Goal: Information Seeking & Learning: Check status

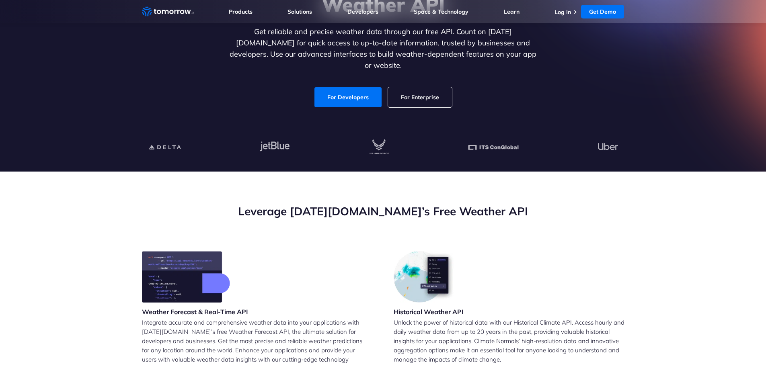
scroll to position [121, 0]
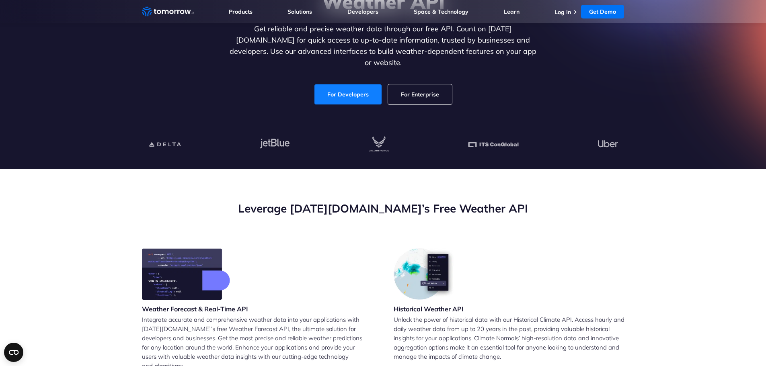
click at [343, 84] on link "For Developers" at bounding box center [348, 94] width 67 height 20
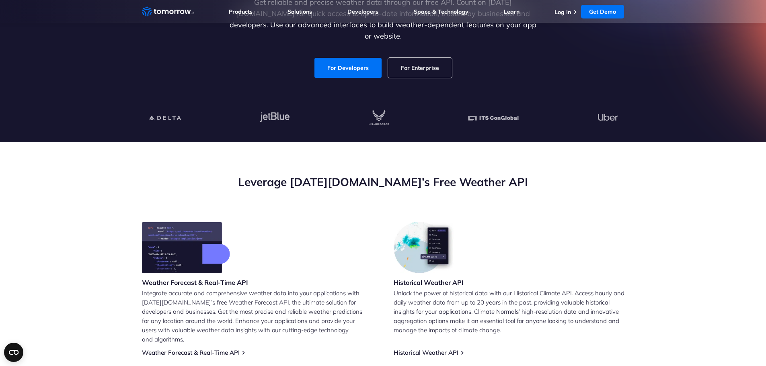
scroll to position [205, 0]
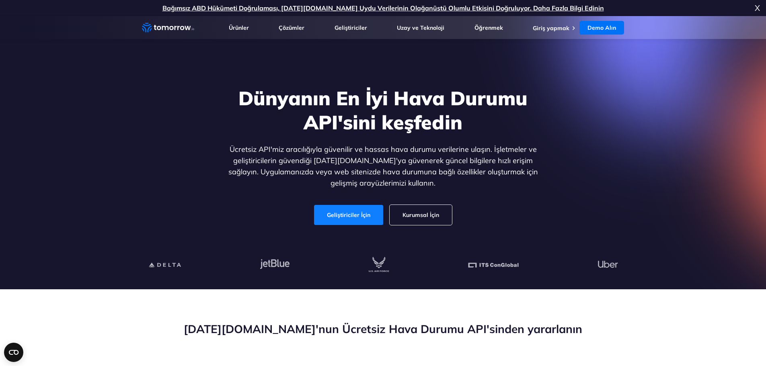
click at [360, 216] on font "Geliştiriciler İçin" at bounding box center [348, 215] width 43 height 7
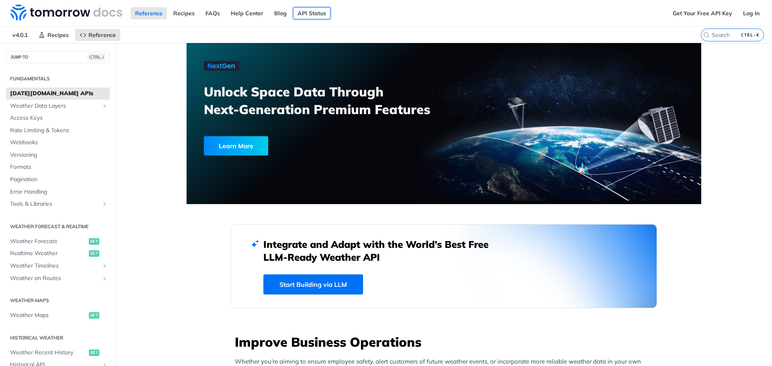
click at [302, 12] on link "API Status" at bounding box center [311, 13] width 37 height 12
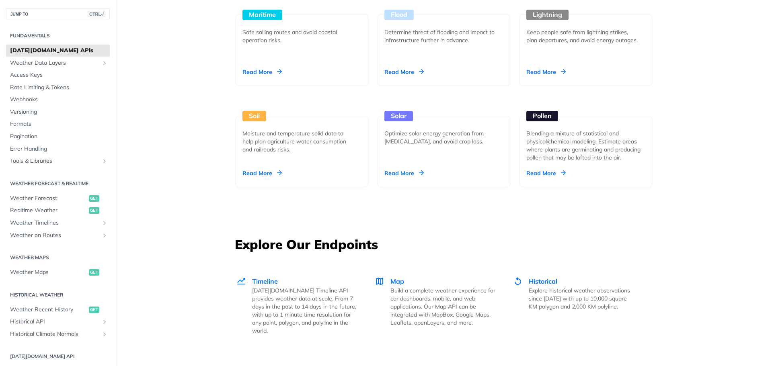
scroll to position [1126, 0]
